Goal: Transaction & Acquisition: Purchase product/service

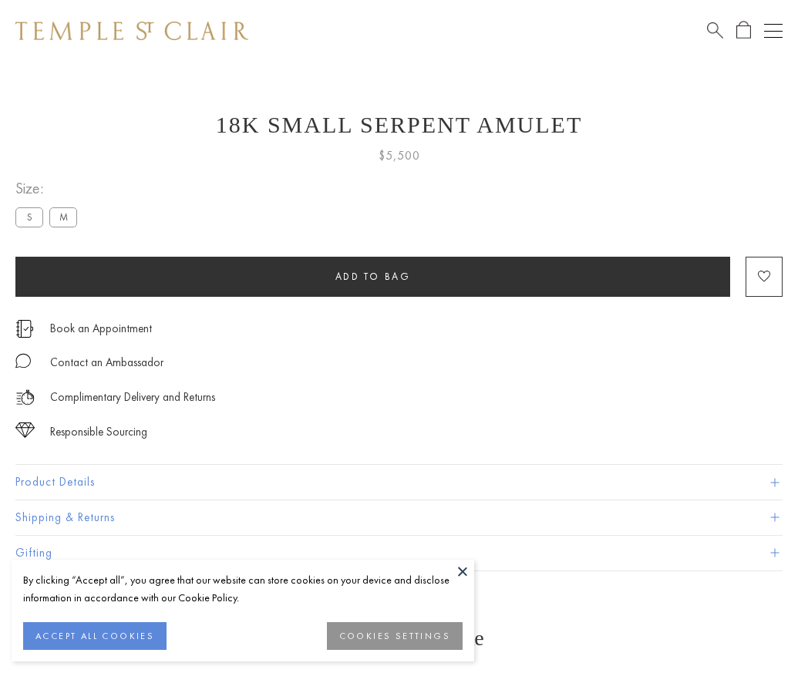
click at [372, 276] on span "Add to bag" at bounding box center [373, 276] width 76 height 13
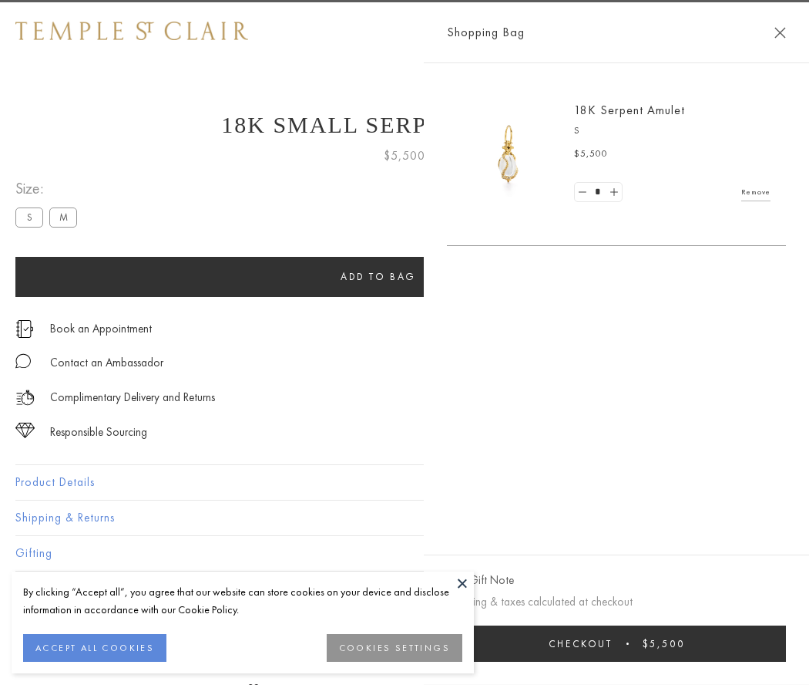
click at [772, 643] on button "Checkout $5,500" at bounding box center [616, 643] width 339 height 36
